Goal: Navigation & Orientation: Find specific page/section

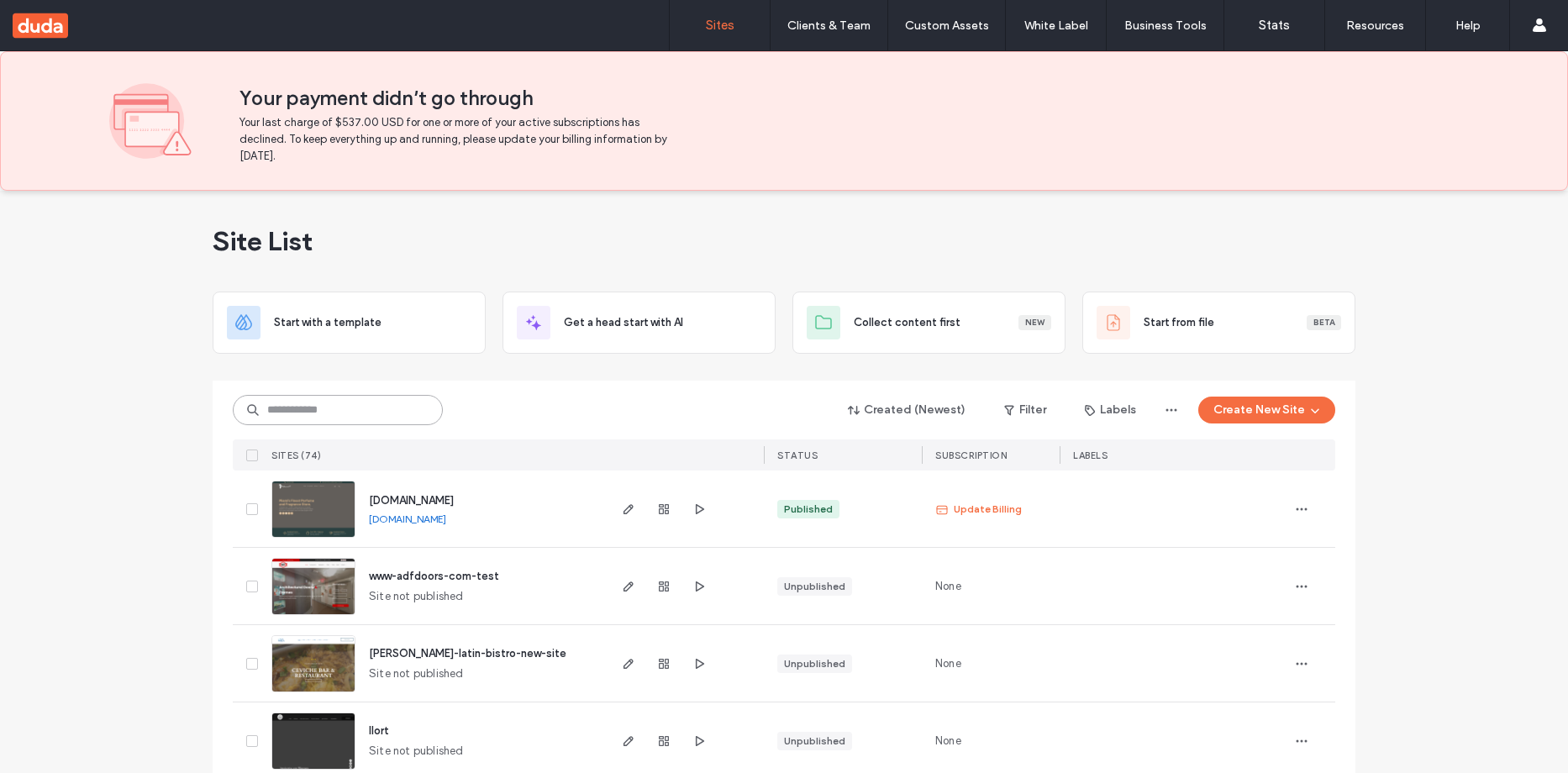
click at [393, 414] on input at bounding box center [338, 409] width 210 height 30
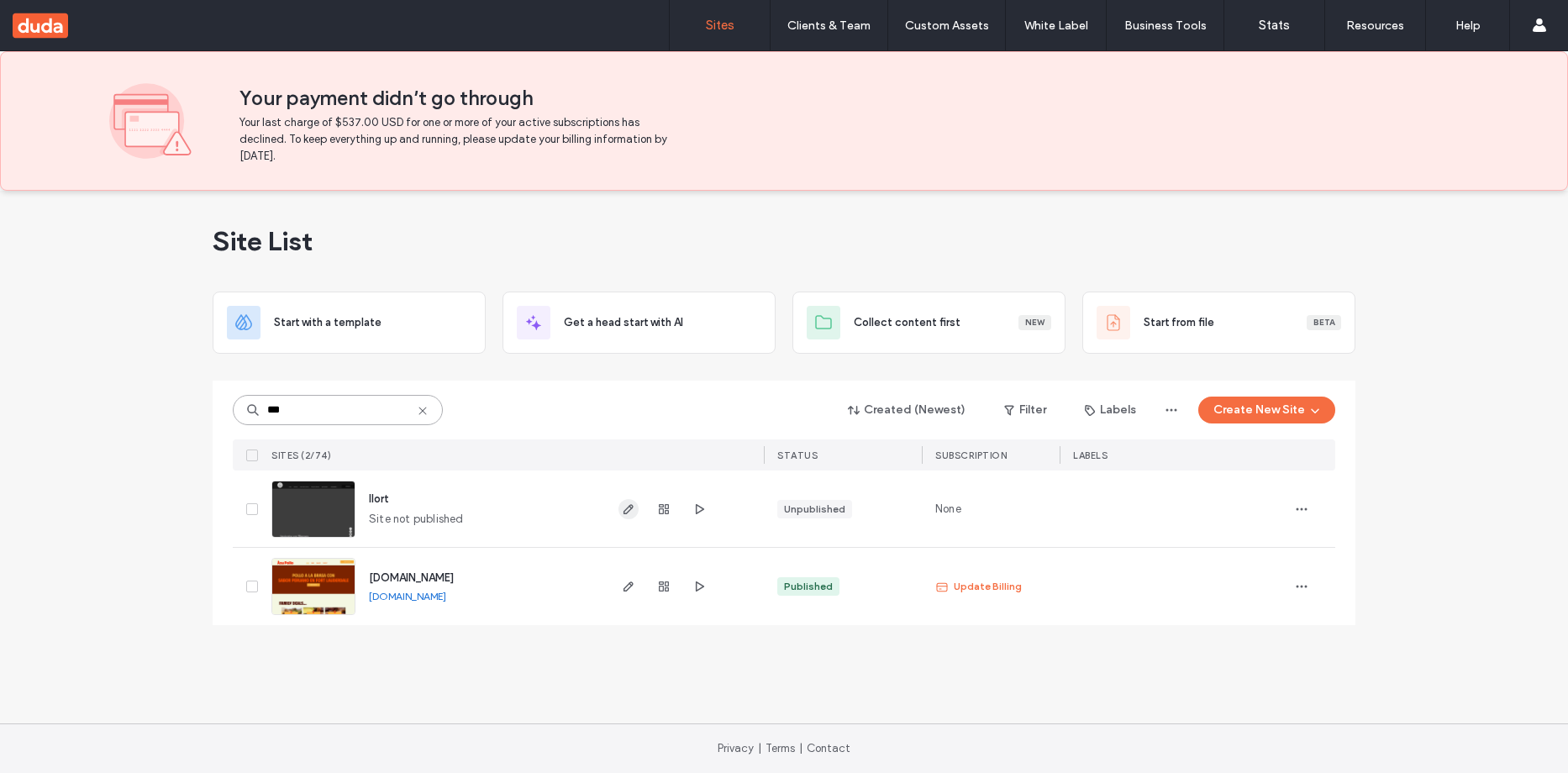
type input "***"
click at [623, 509] on icon "button" at bounding box center [629, 509] width 14 height 14
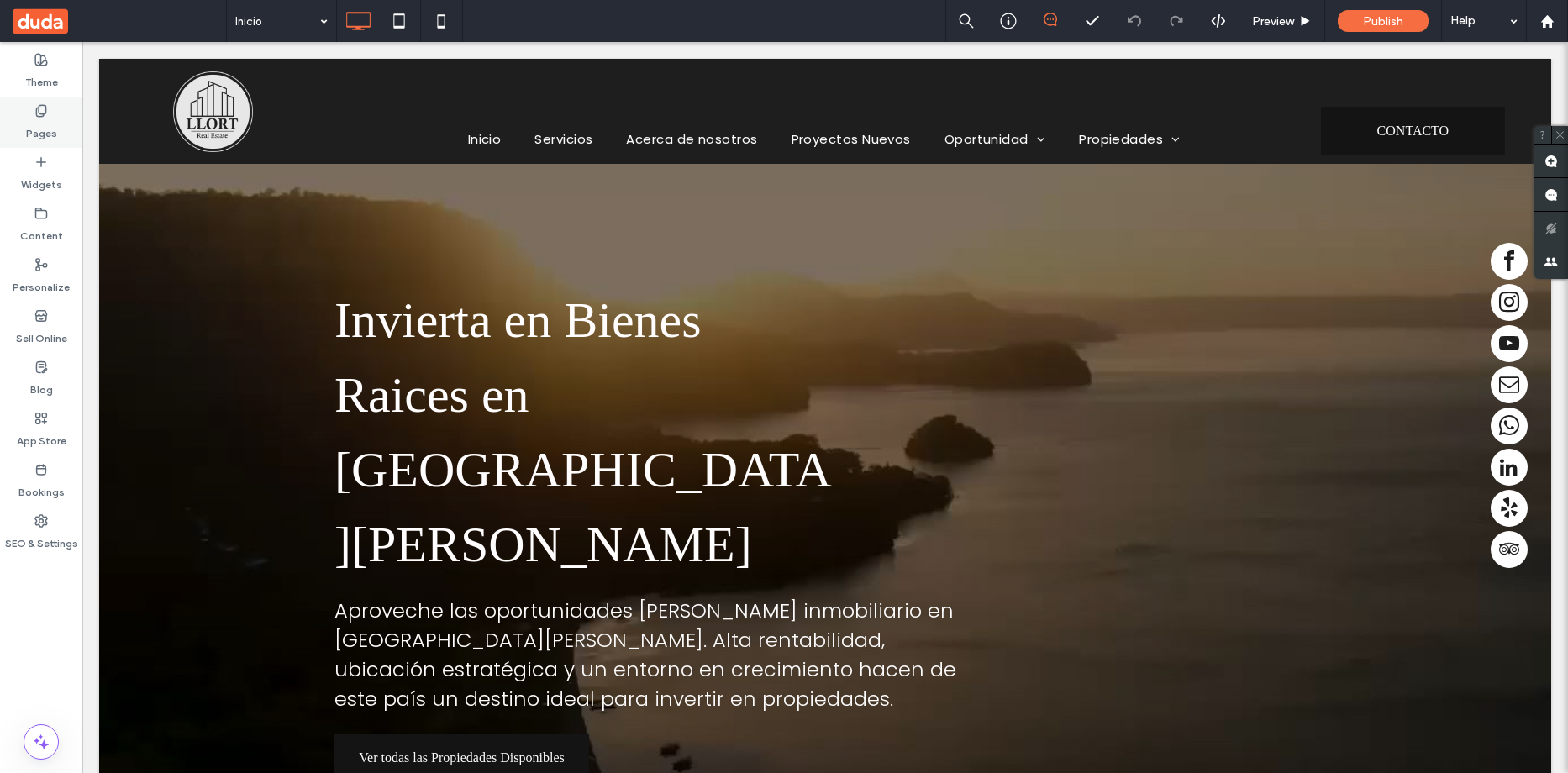
click at [27, 129] on label "Pages" at bounding box center [42, 129] width 31 height 23
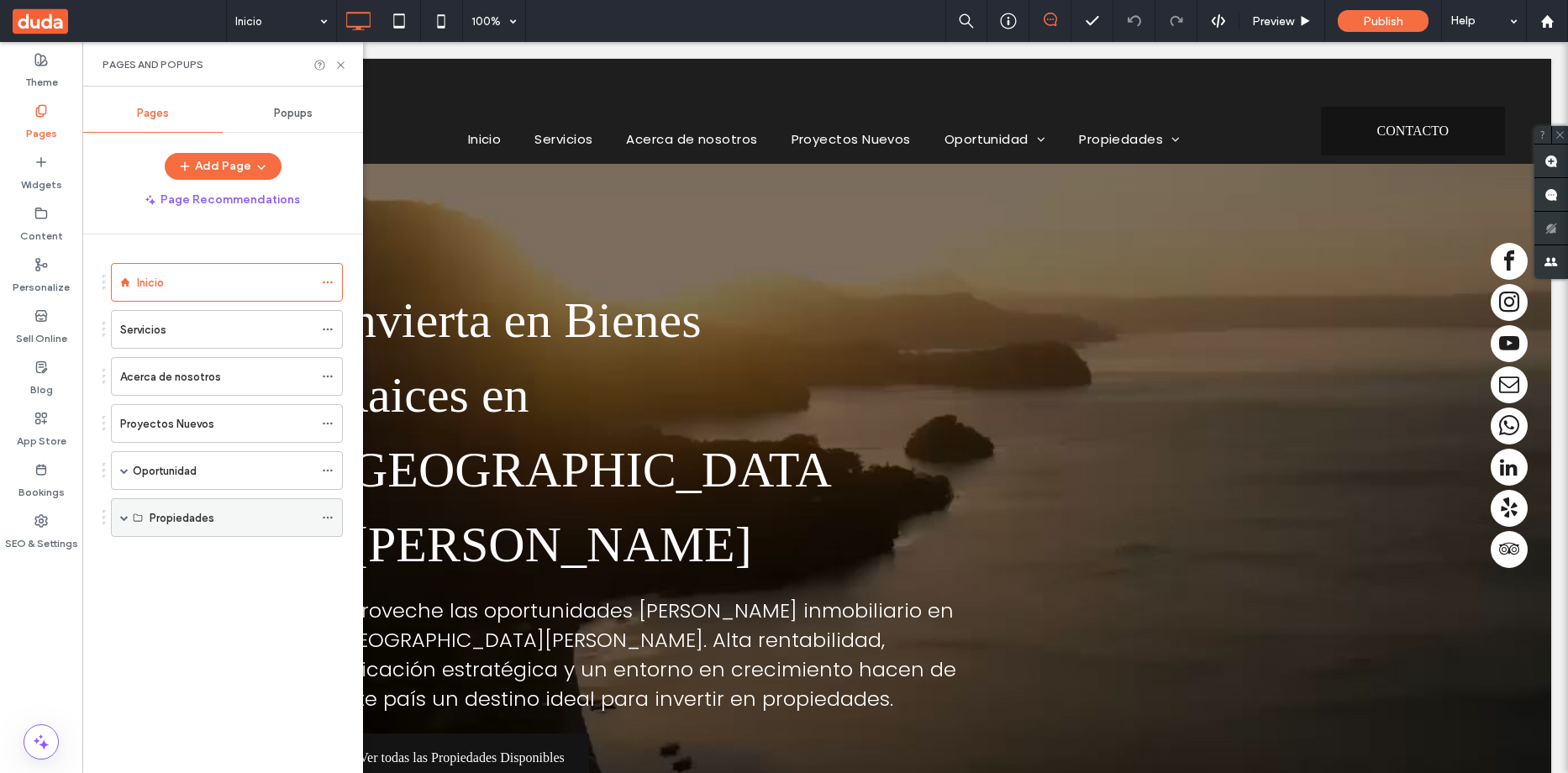
click at [272, 515] on div "Propiedades" at bounding box center [231, 518] width 164 height 17
click at [122, 520] on span at bounding box center [125, 518] width 9 height 9
click at [229, 552] on label "Apartamentos" at bounding box center [197, 557] width 72 height 29
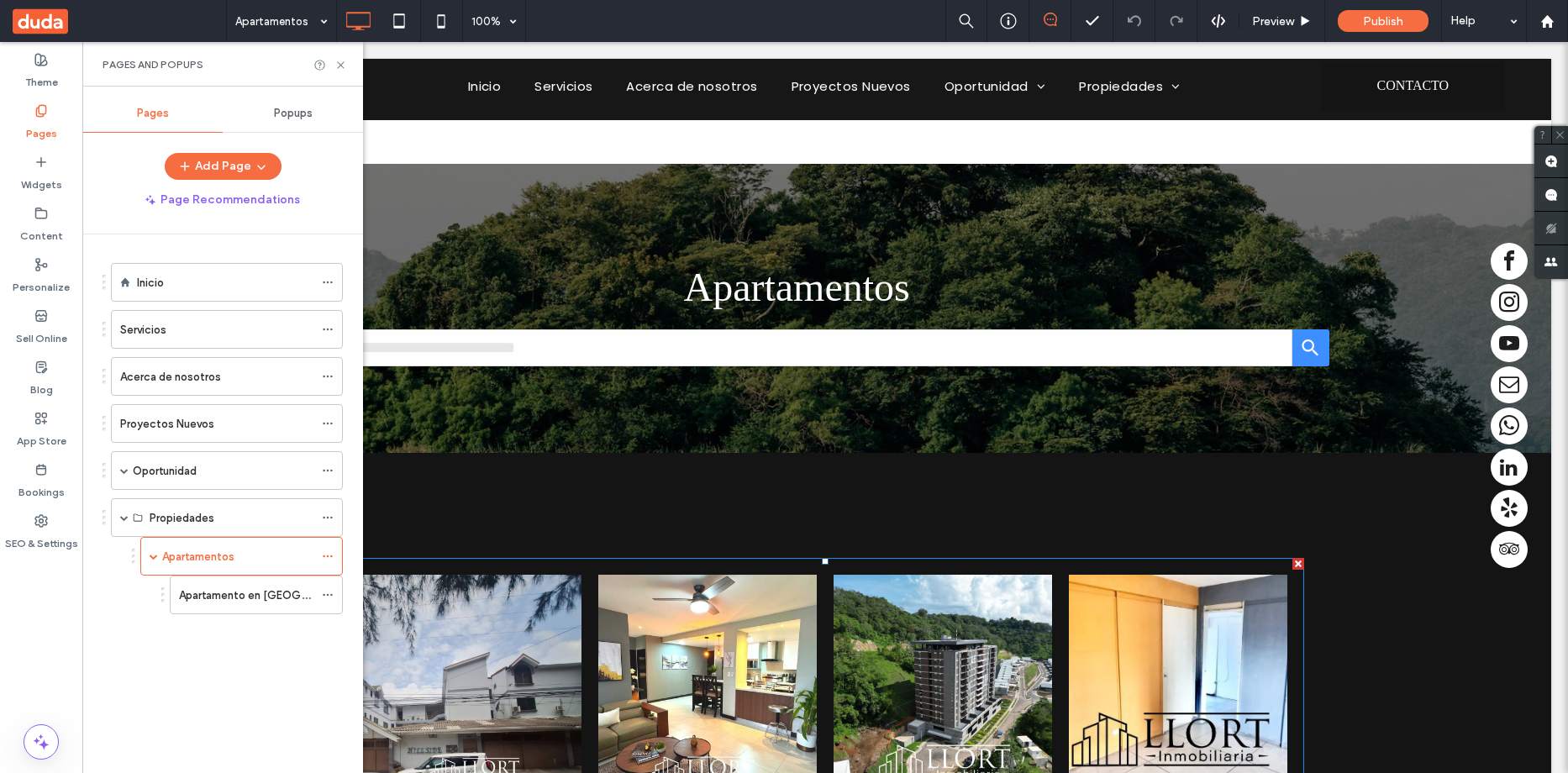
scroll to position [672, 0]
